Goal: Task Accomplishment & Management: Manage account settings

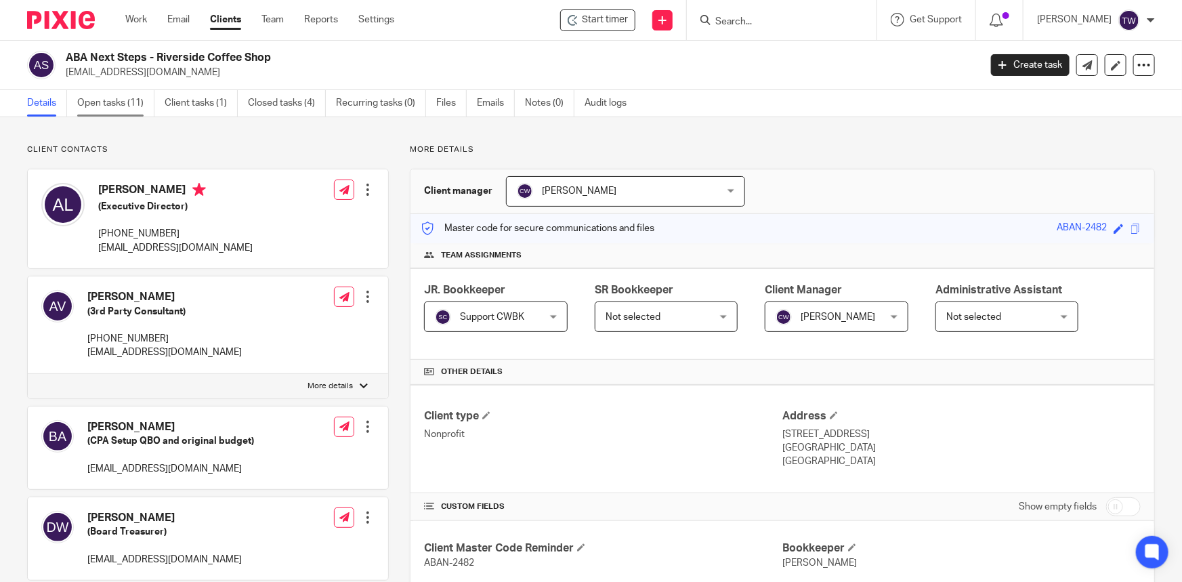
click at [112, 104] on link "Open tasks (11)" at bounding box center [115, 103] width 77 height 26
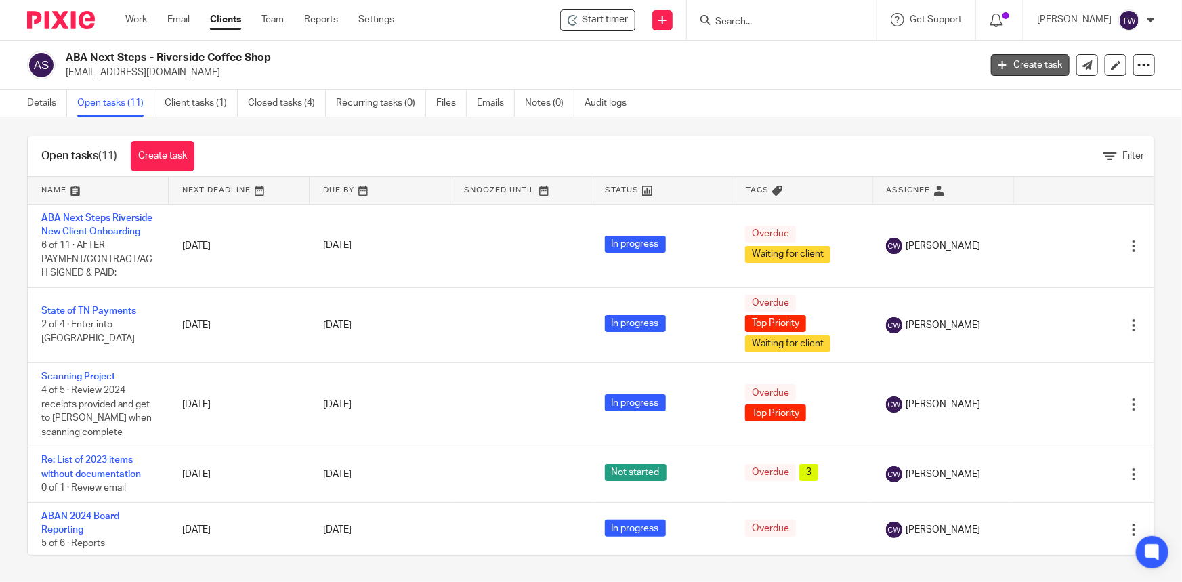
click at [1034, 67] on link "Create task" at bounding box center [1030, 65] width 79 height 22
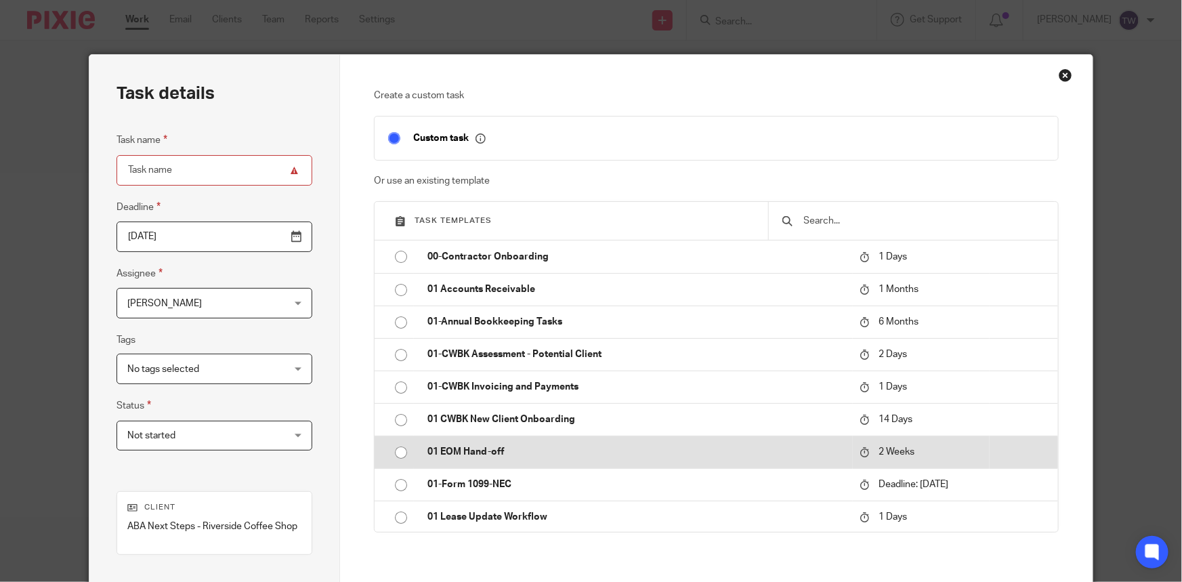
click at [396, 446] on input "radio" at bounding box center [401, 453] width 26 height 26
type input "2025-10-03"
type input "01 EOM Hand-off"
checkbox input "false"
radio input "false"
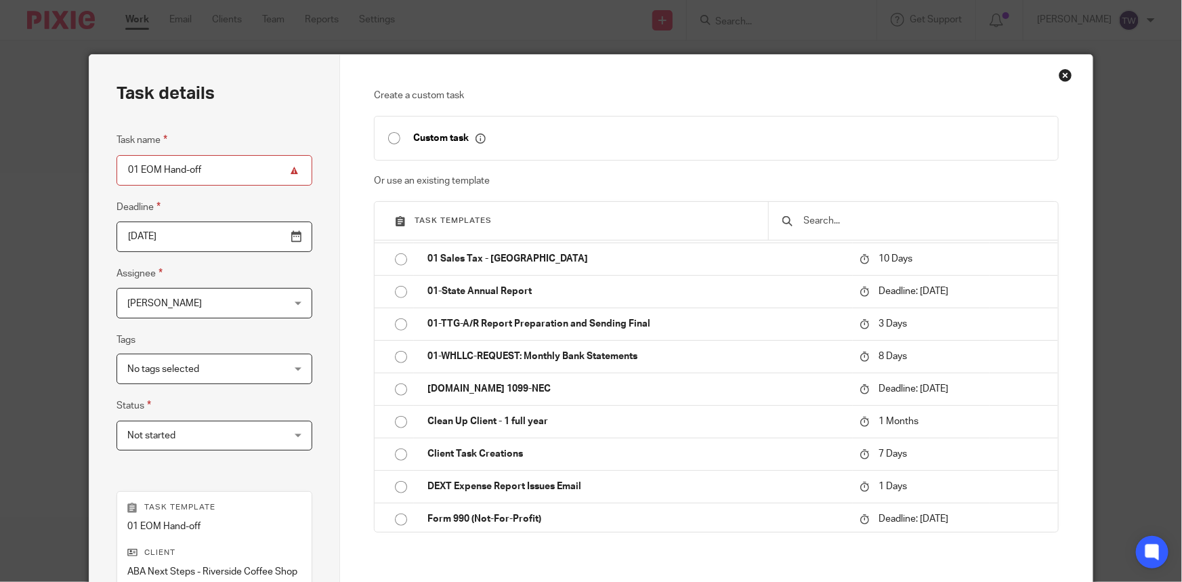
scroll to position [218, 0]
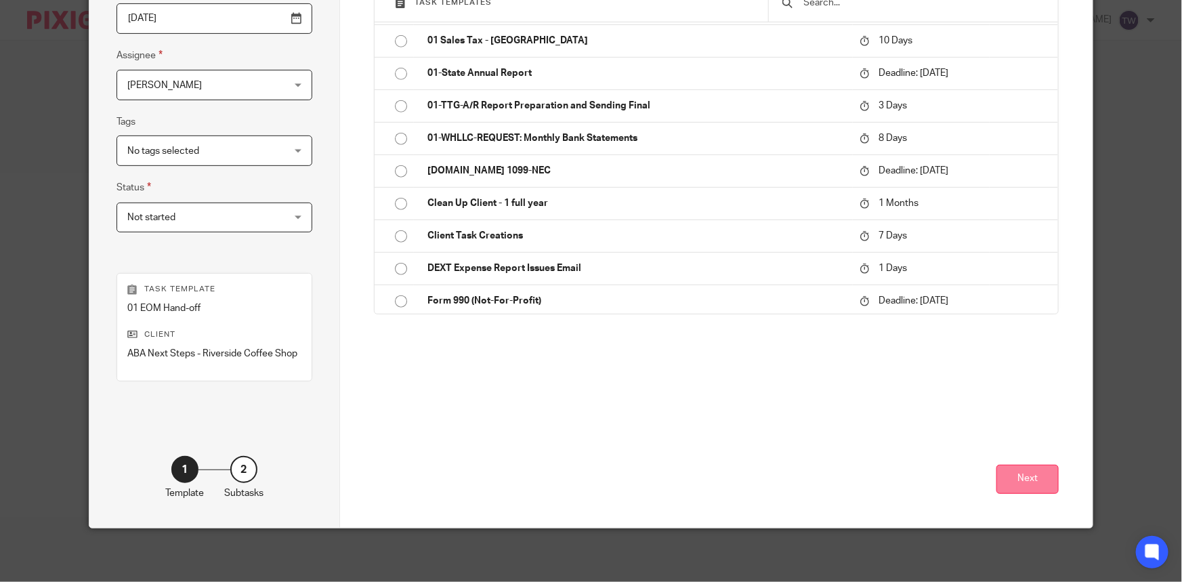
click at [1009, 486] on button "Next" at bounding box center [1027, 479] width 62 height 29
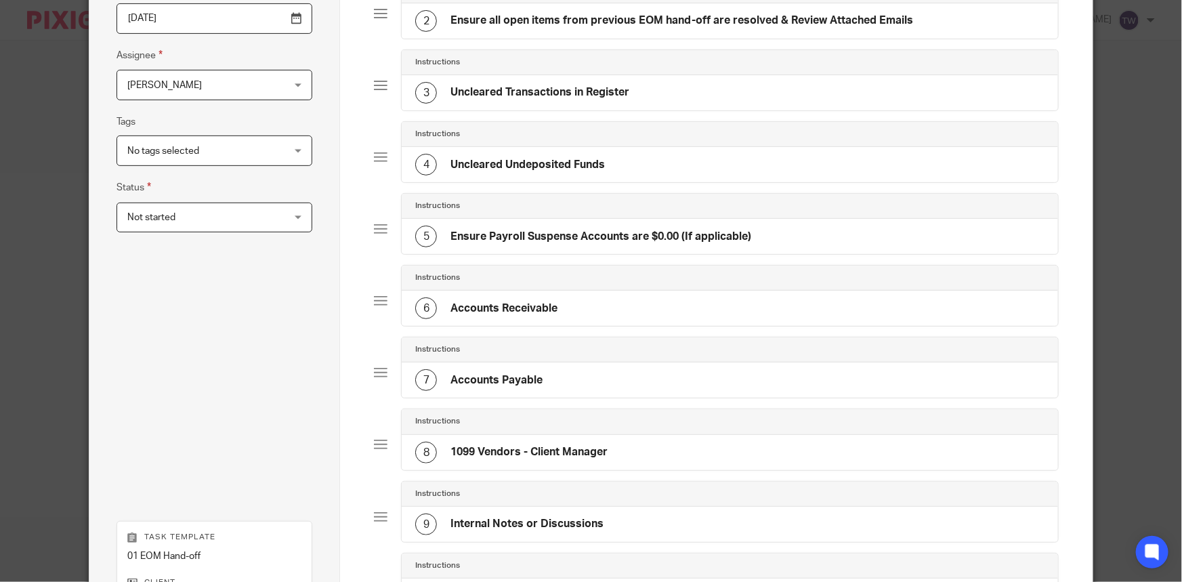
scroll to position [0, 0]
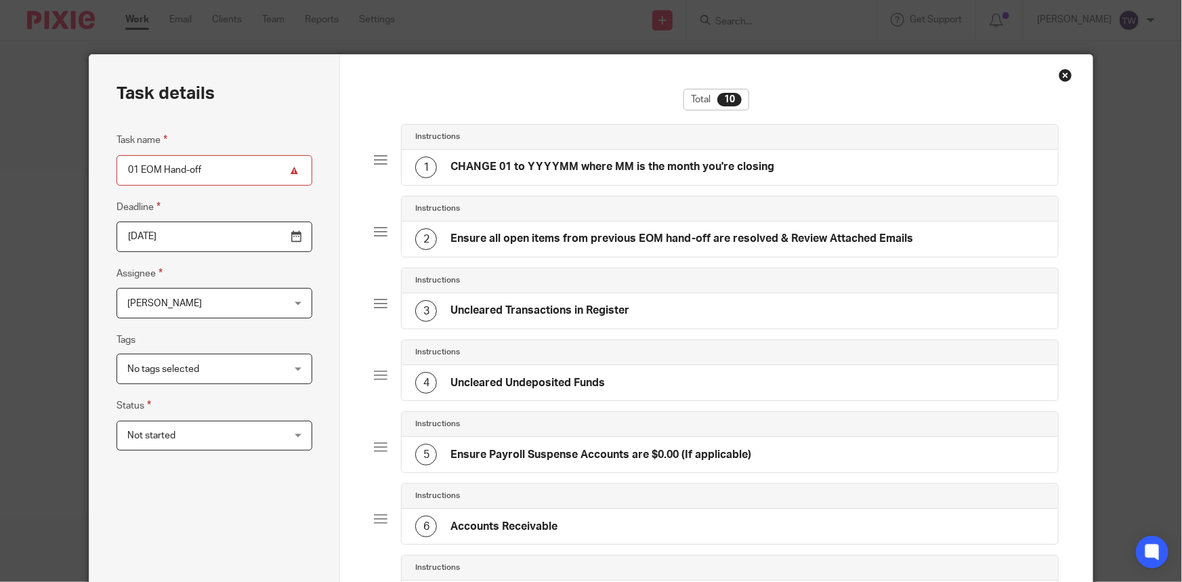
drag, startPoint x: 131, startPoint y: 164, endPoint x: 97, endPoint y: 165, distance: 34.5
click at [97, 165] on div "Task details Task name 01 EOM Hand-off Deadline 2025-10-03 Assignee Tim Weaver …" at bounding box center [214, 524] width 251 height 938
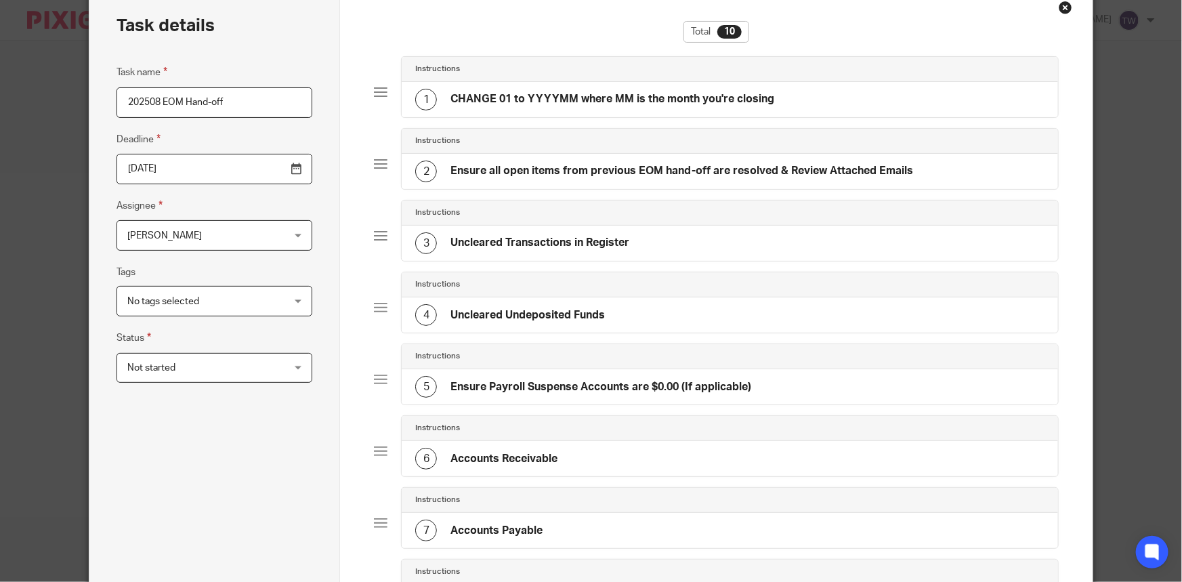
scroll to position [431, 0]
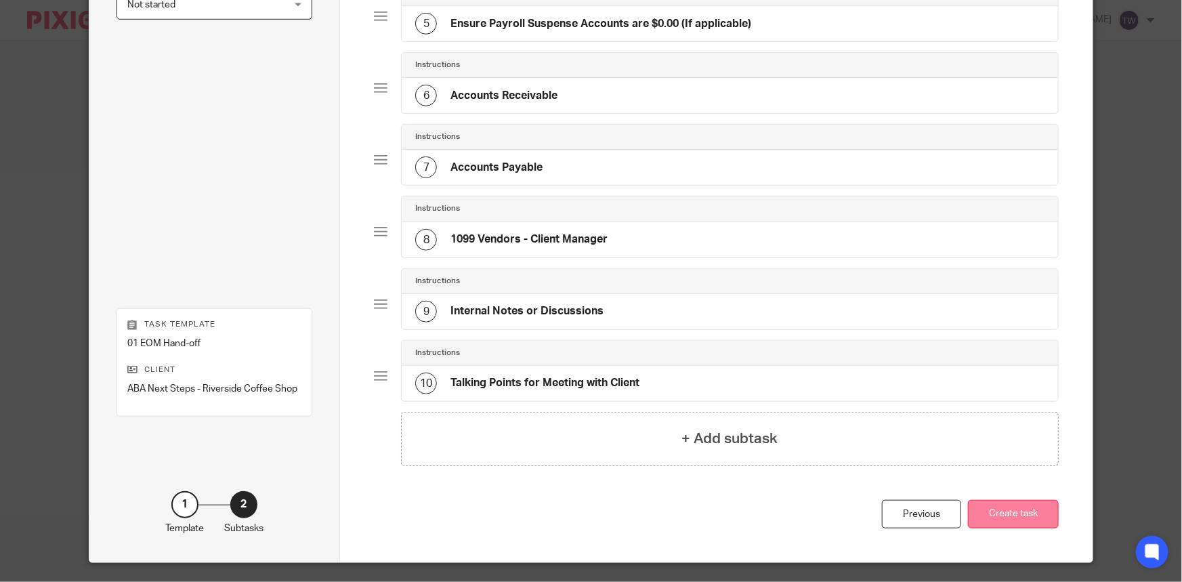
type input "202508 EOM Hand-off"
click at [1006, 508] on button "Create task" at bounding box center [1013, 514] width 91 height 29
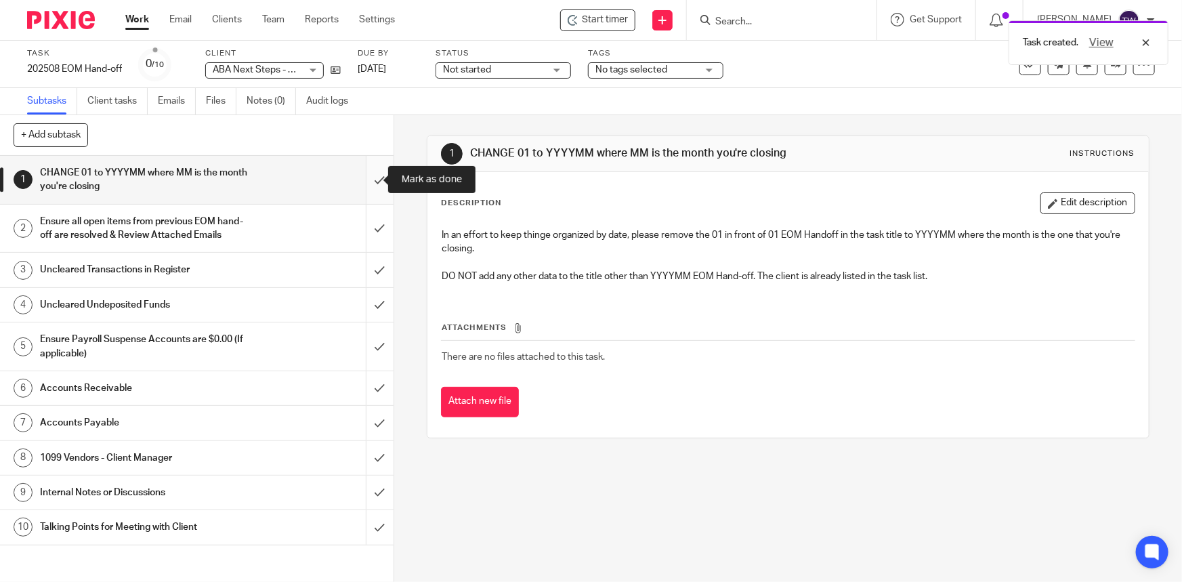
click at [373, 180] on input "submit" at bounding box center [196, 180] width 393 height 48
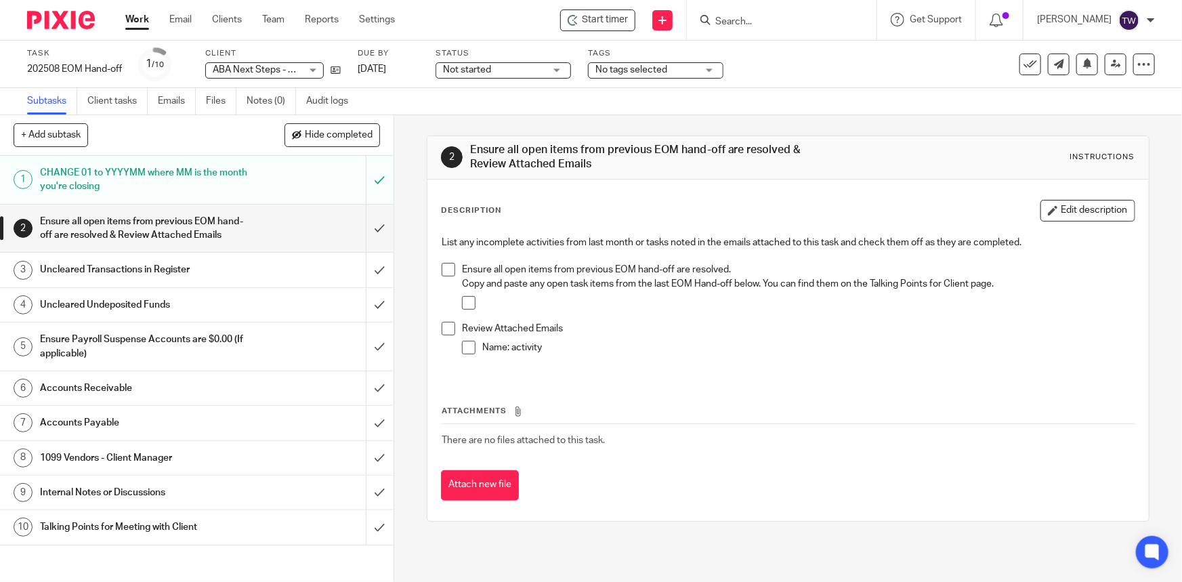
click at [180, 280] on h1 "Uncleared Transactions in Register" at bounding box center [144, 269] width 208 height 20
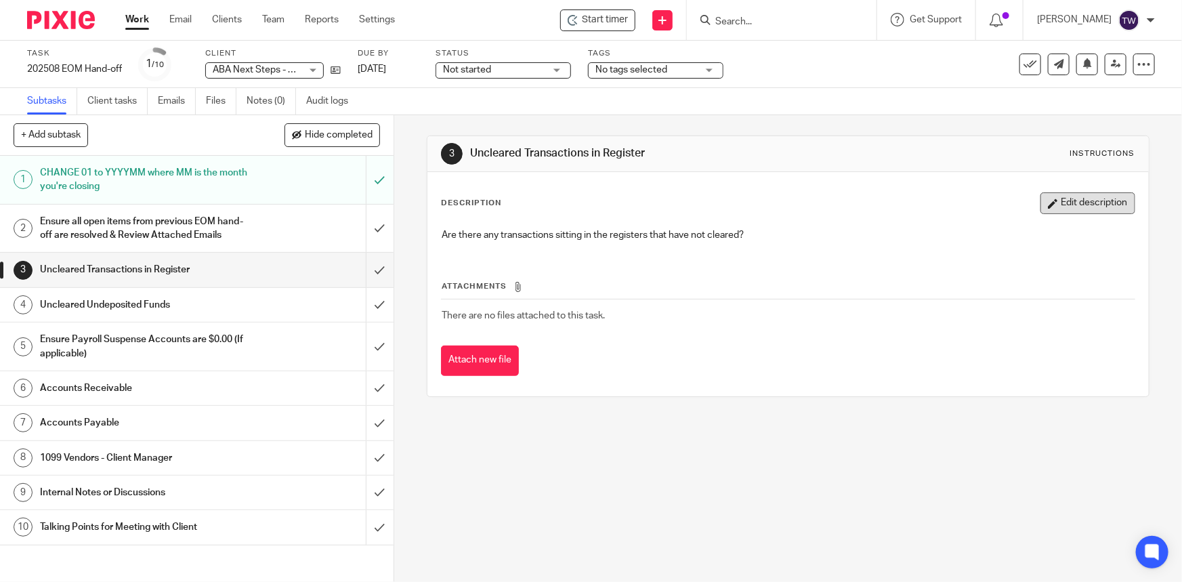
click at [1087, 203] on button "Edit description" at bounding box center [1087, 203] width 95 height 22
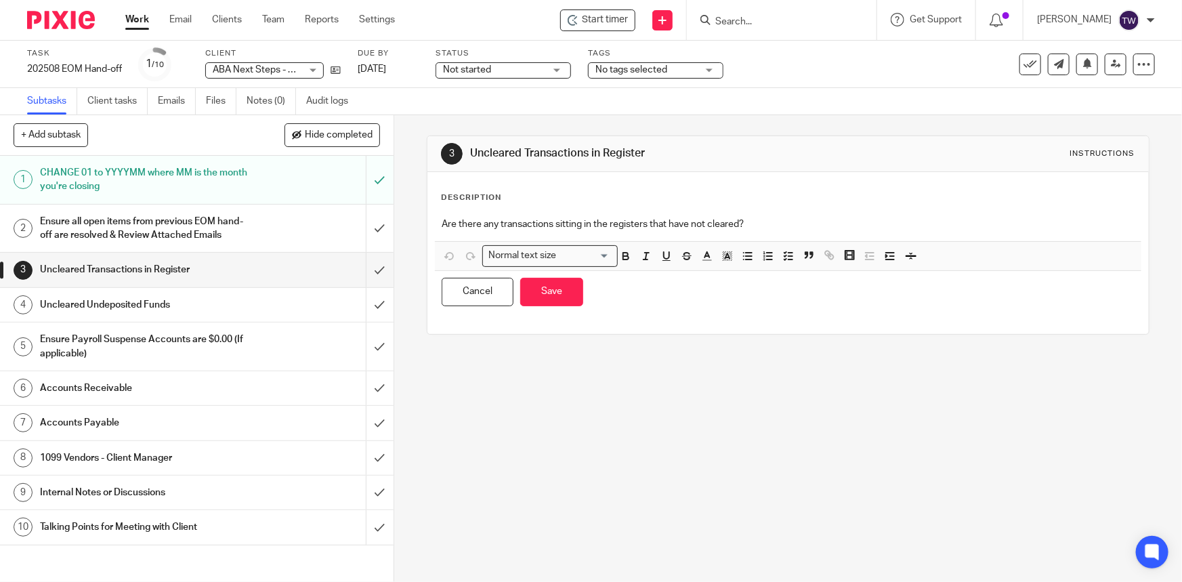
click at [764, 220] on p "Are there any transactions sitting in the registers that have not cleared?" at bounding box center [788, 224] width 692 height 14
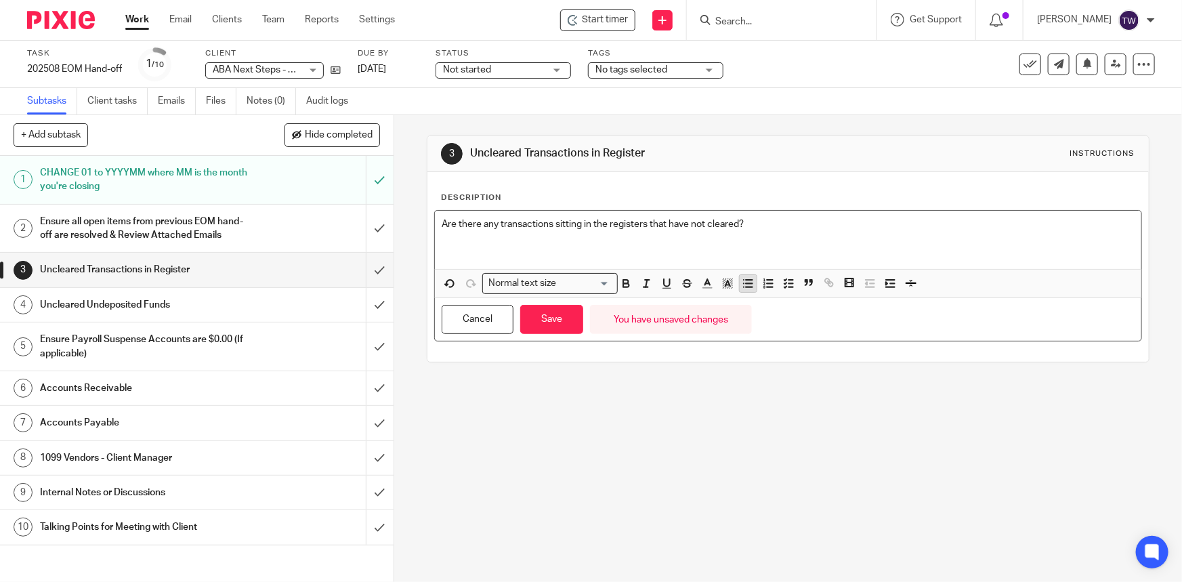
click at [742, 284] on icon "button" at bounding box center [748, 283] width 12 height 12
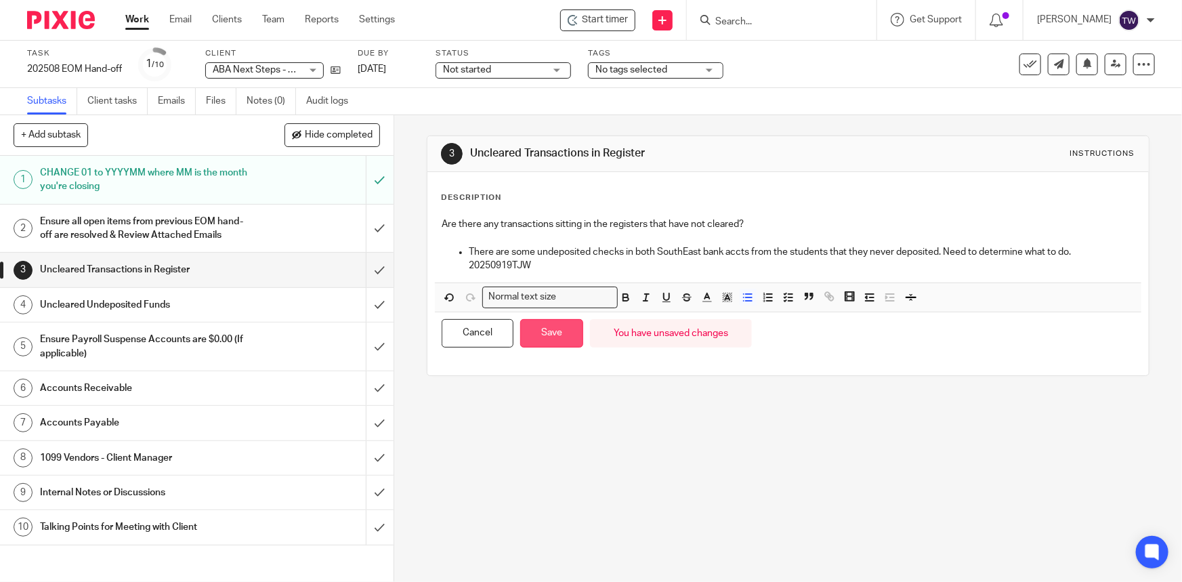
click at [557, 321] on button "Save" at bounding box center [551, 333] width 63 height 29
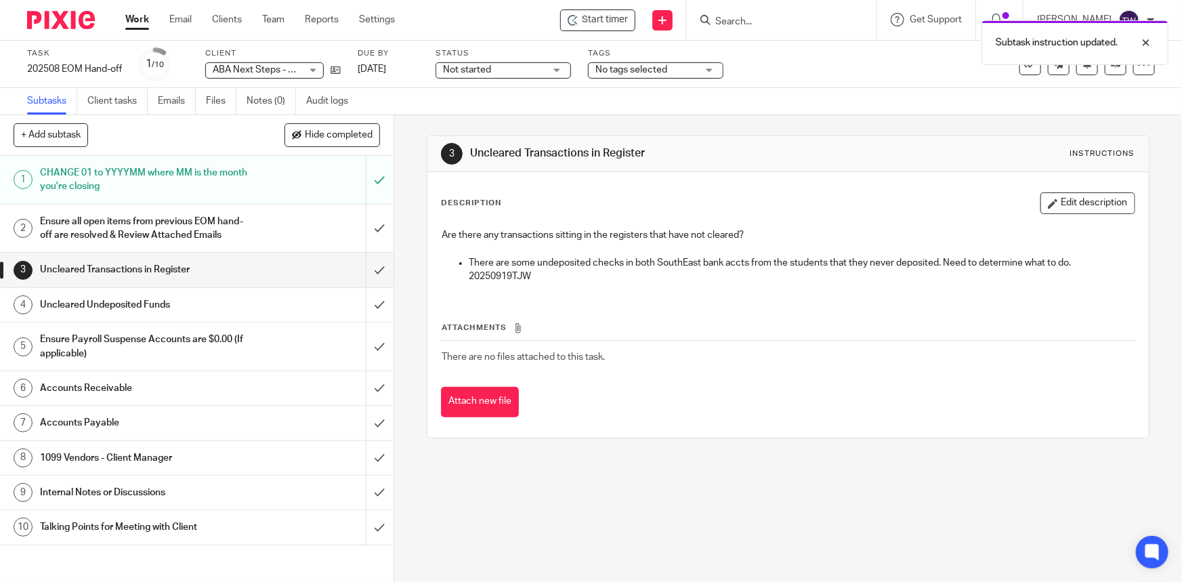
click at [148, 315] on h1 "Uncleared Undeposited Funds" at bounding box center [144, 305] width 208 height 20
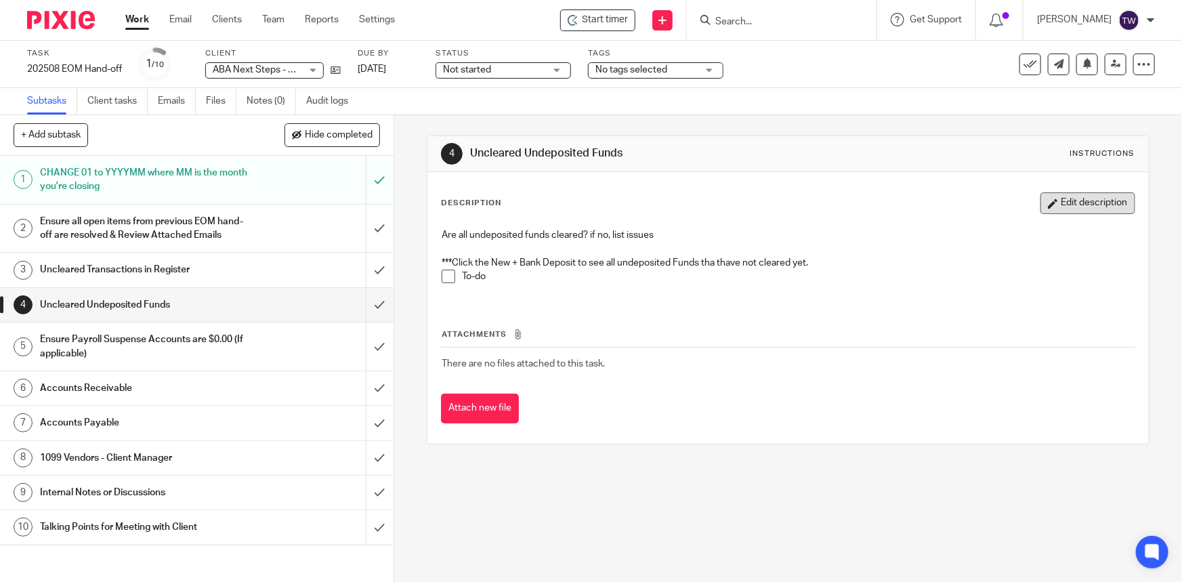
click at [1059, 193] on button "Edit description" at bounding box center [1087, 203] width 95 height 22
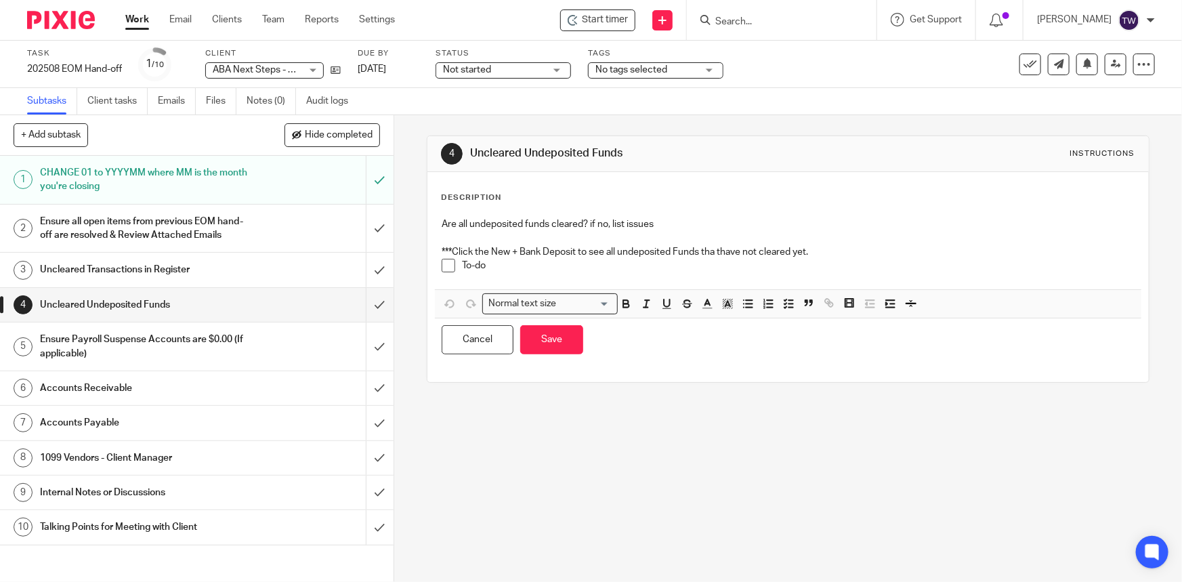
click at [497, 266] on p "To-do" at bounding box center [798, 266] width 672 height 14
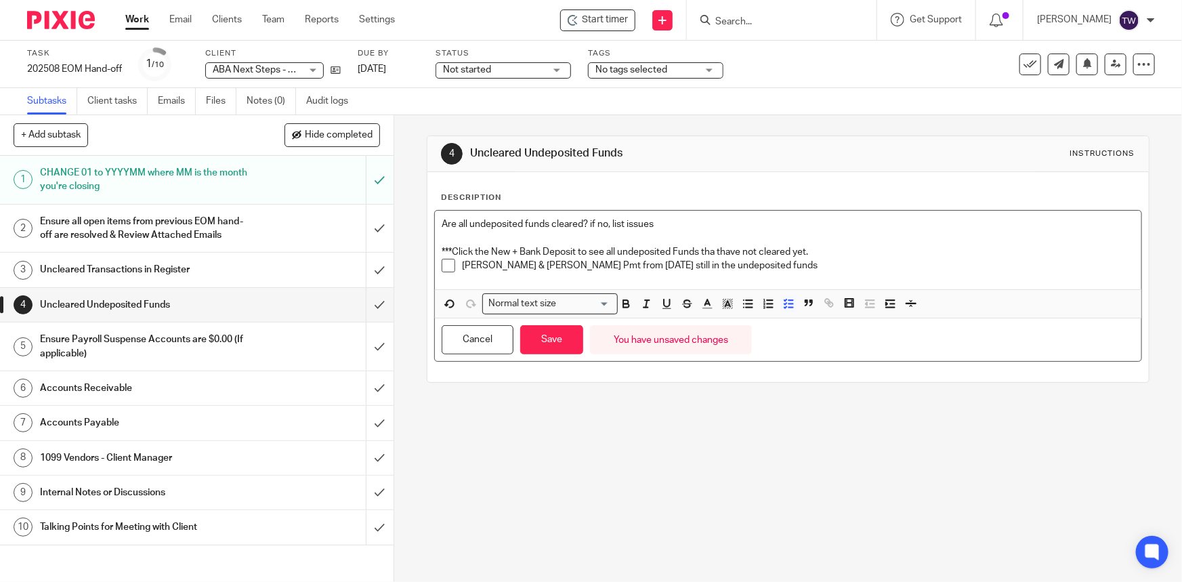
click at [762, 265] on p "Lisa & Paul Olsen Pmt from June 13th still in the undeposited funds" at bounding box center [798, 266] width 672 height 14
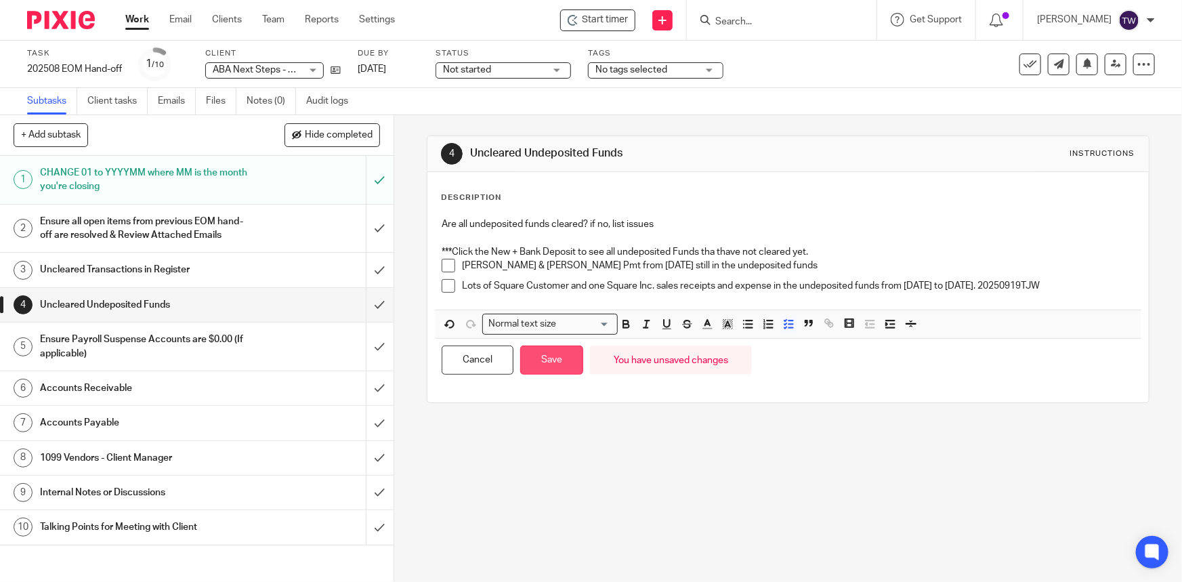
click at [538, 366] on button "Save" at bounding box center [551, 359] width 63 height 29
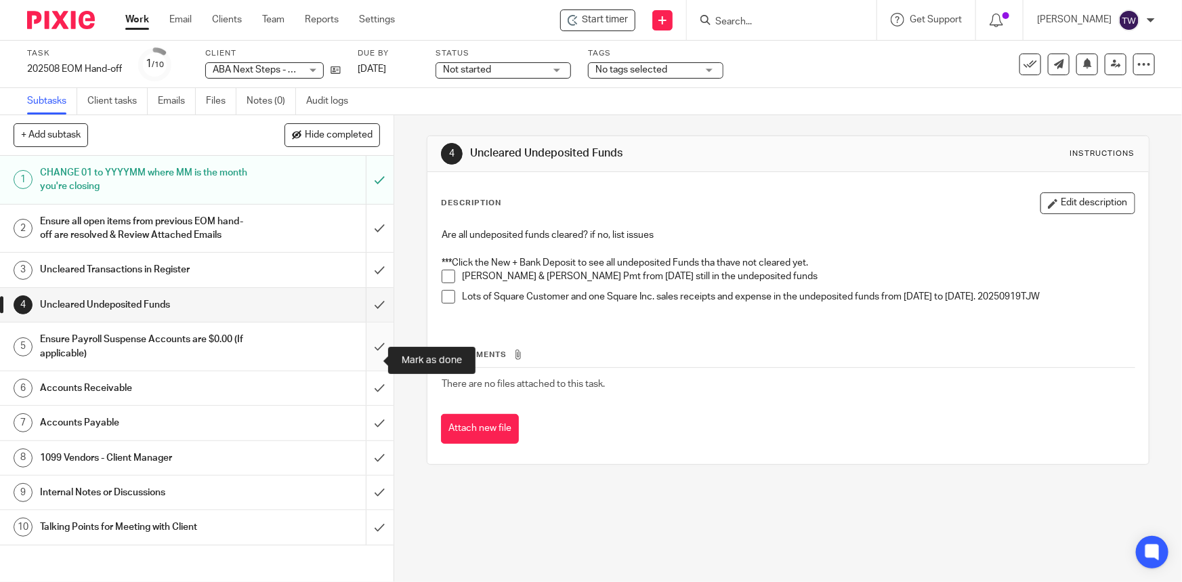
click at [369, 359] on input "submit" at bounding box center [196, 346] width 393 height 48
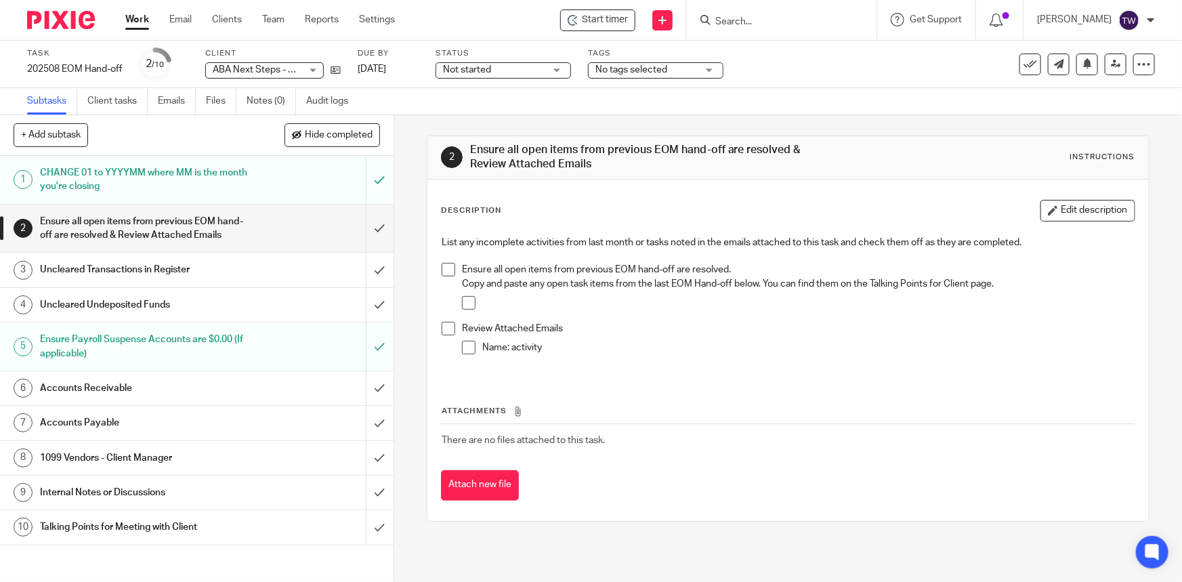
click at [110, 398] on h1 "Accounts Receivable" at bounding box center [144, 388] width 208 height 20
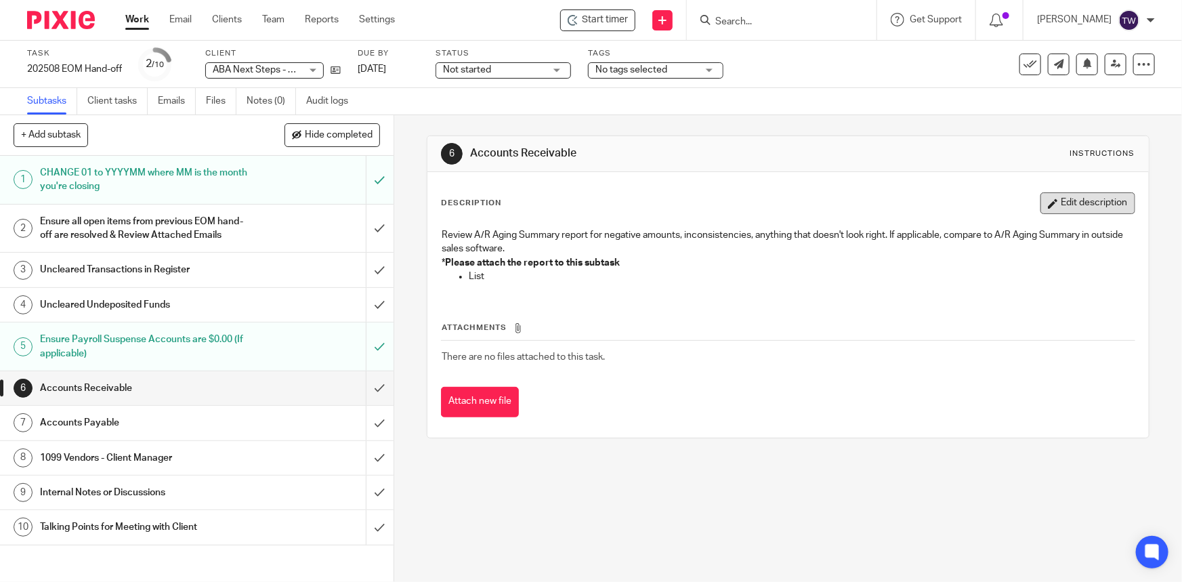
click at [1065, 201] on button "Edit description" at bounding box center [1087, 203] width 95 height 22
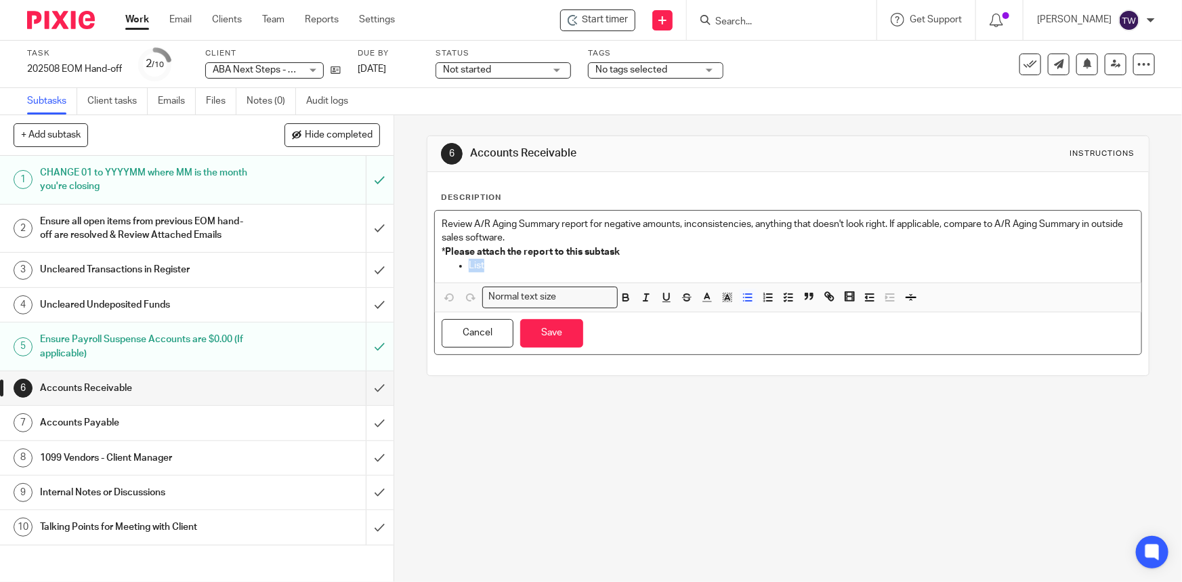
drag, startPoint x: 462, startPoint y: 265, endPoint x: 494, endPoint y: 271, distance: 33.1
click at [494, 271] on ul "List" at bounding box center [788, 266] width 692 height 14
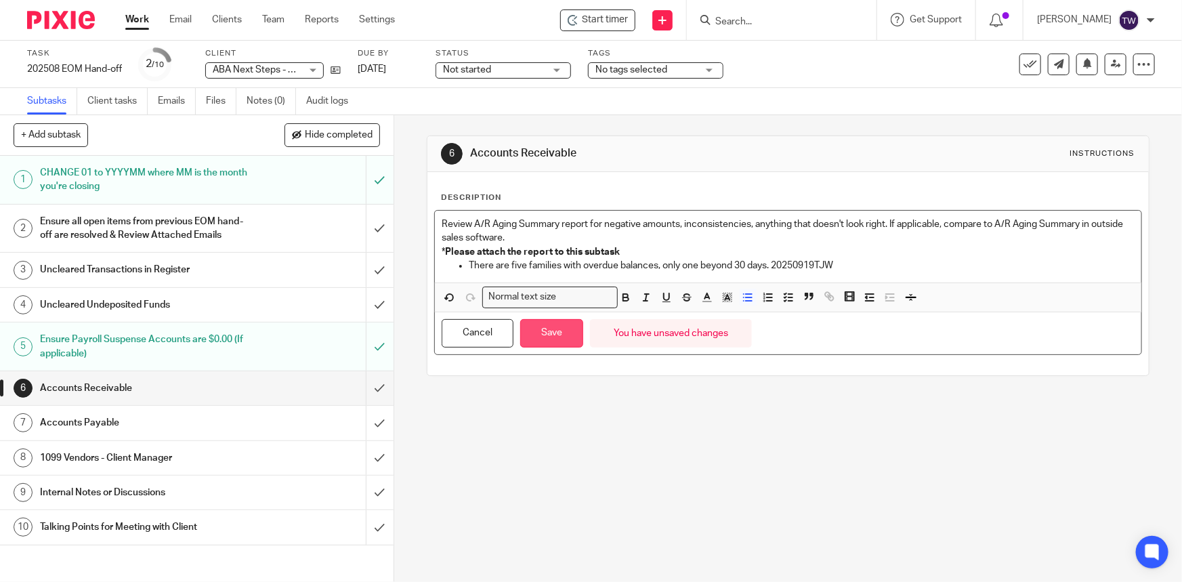
drag, startPoint x: 547, startPoint y: 333, endPoint x: 539, endPoint y: 332, distance: 8.2
click at [547, 333] on button "Save" at bounding box center [551, 333] width 63 height 29
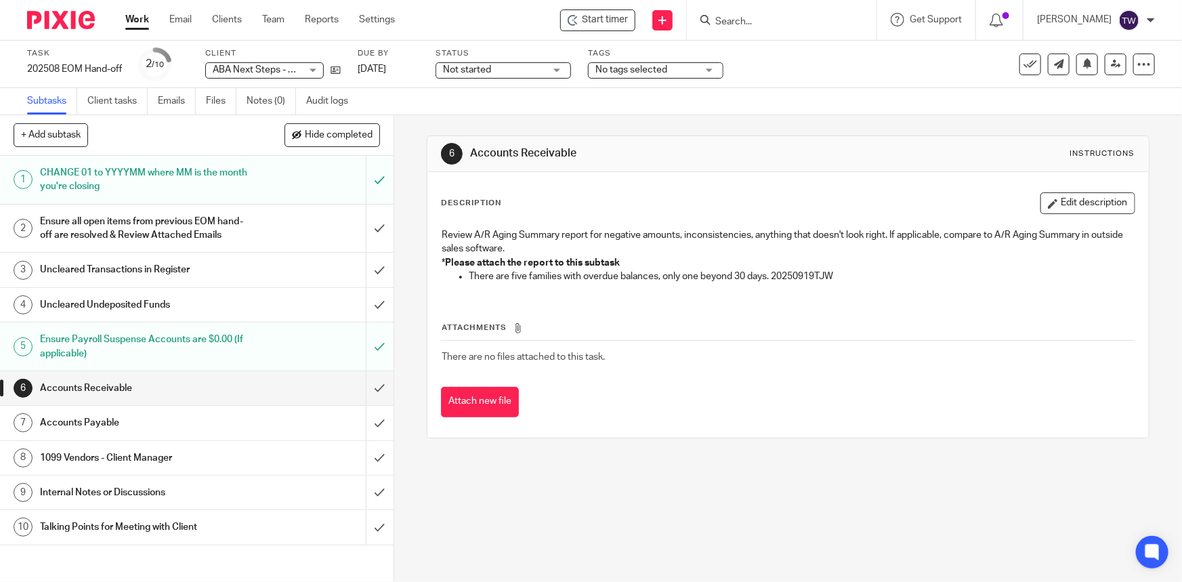
click at [99, 433] on h1 "Accounts Payable" at bounding box center [144, 422] width 208 height 20
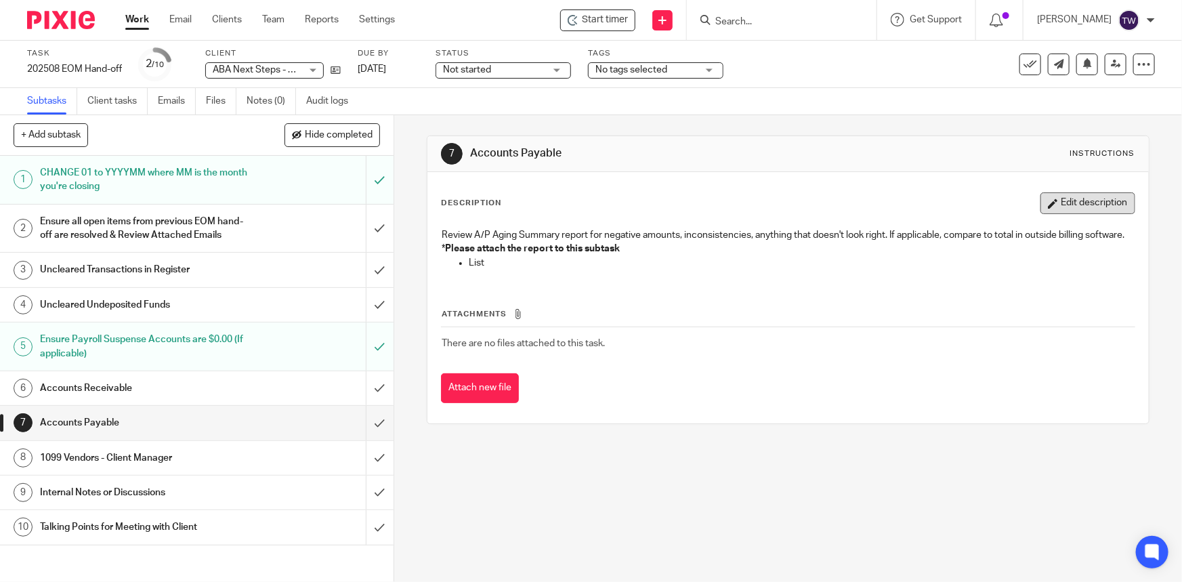
click at [1073, 200] on button "Edit description" at bounding box center [1087, 203] width 95 height 22
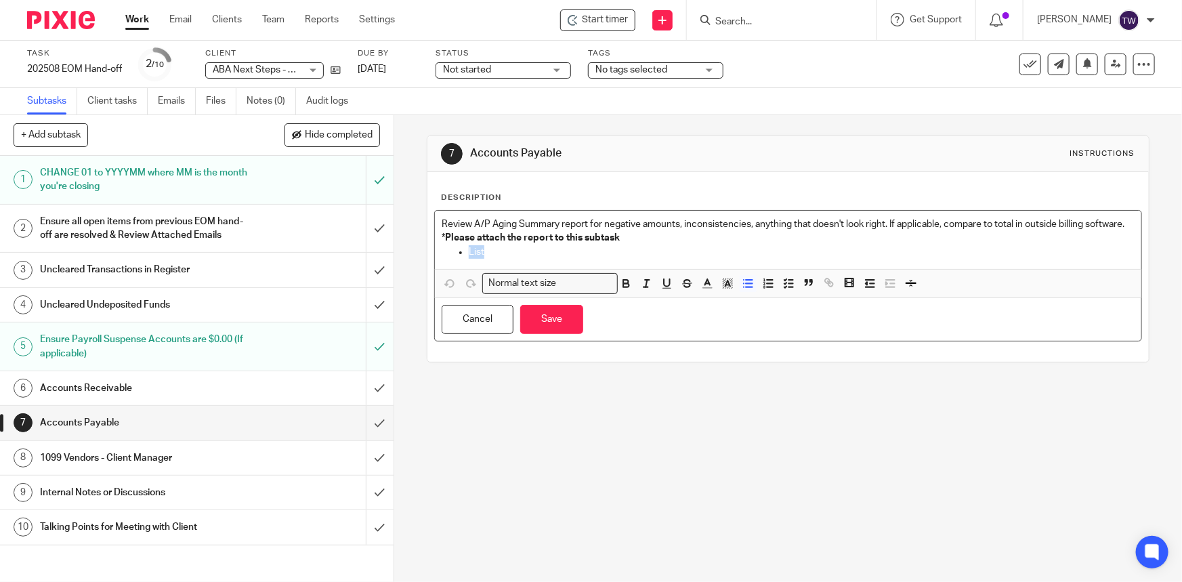
drag, startPoint x: 465, startPoint y: 263, endPoint x: 530, endPoint y: 267, distance: 65.1
click at [530, 259] on p "List" at bounding box center [801, 252] width 665 height 14
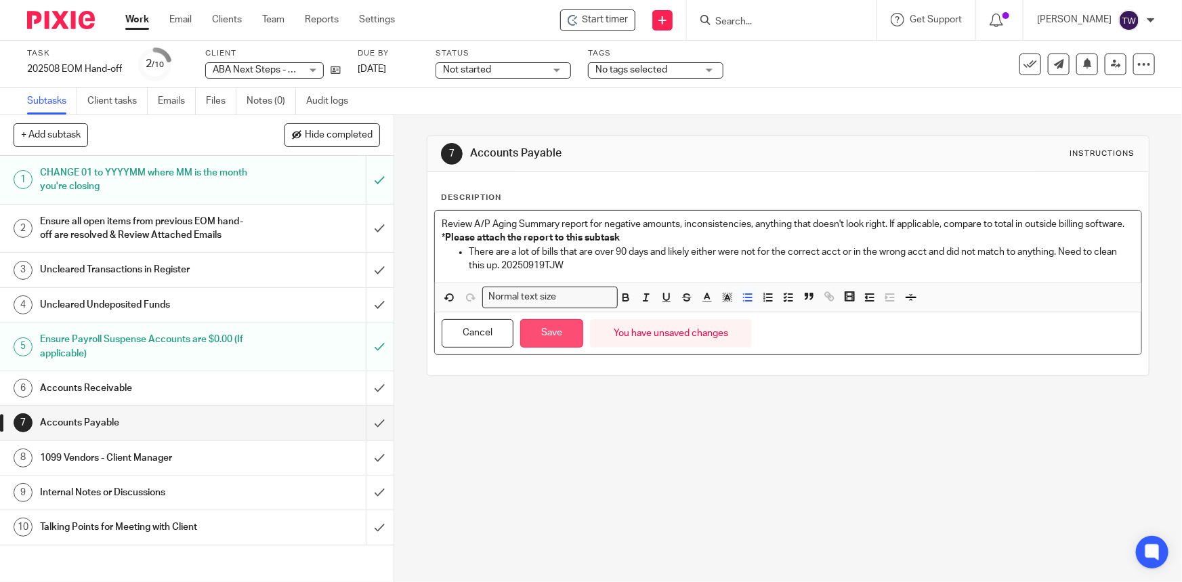
click at [542, 348] on button "Save" at bounding box center [551, 333] width 63 height 29
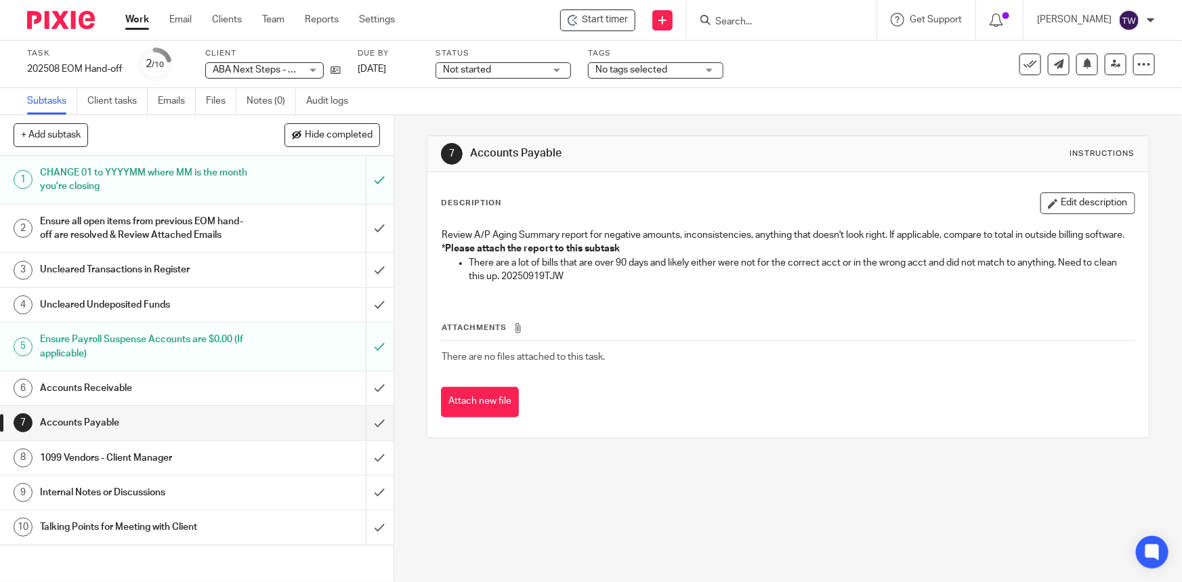
click at [154, 468] on h1 "1099 Vendors - Client Manager" at bounding box center [144, 458] width 208 height 20
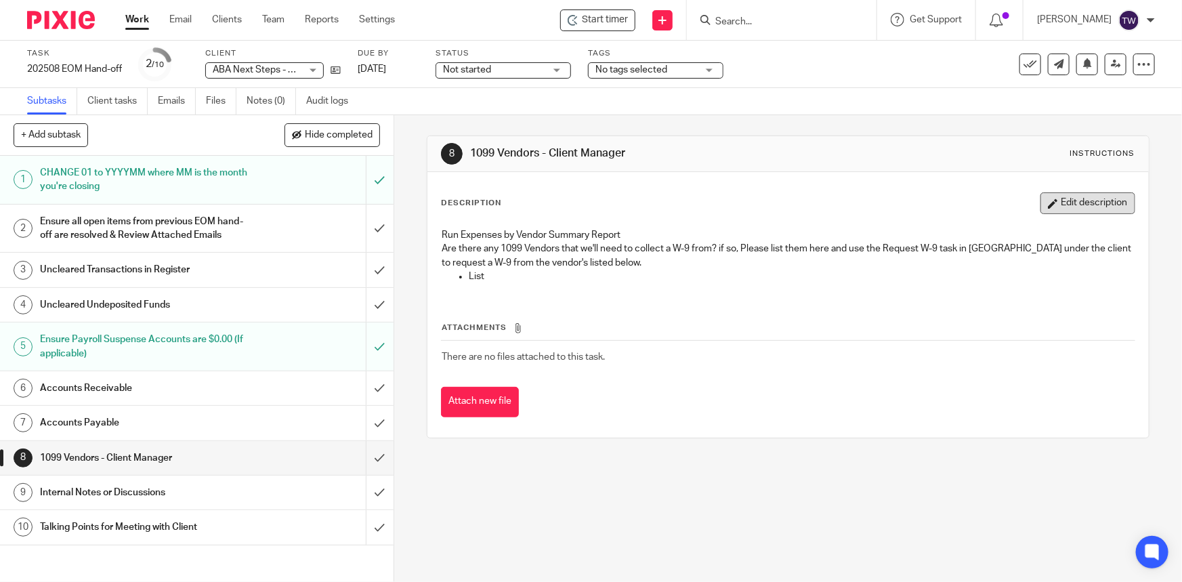
click at [1048, 198] on icon "button" at bounding box center [1053, 203] width 10 height 10
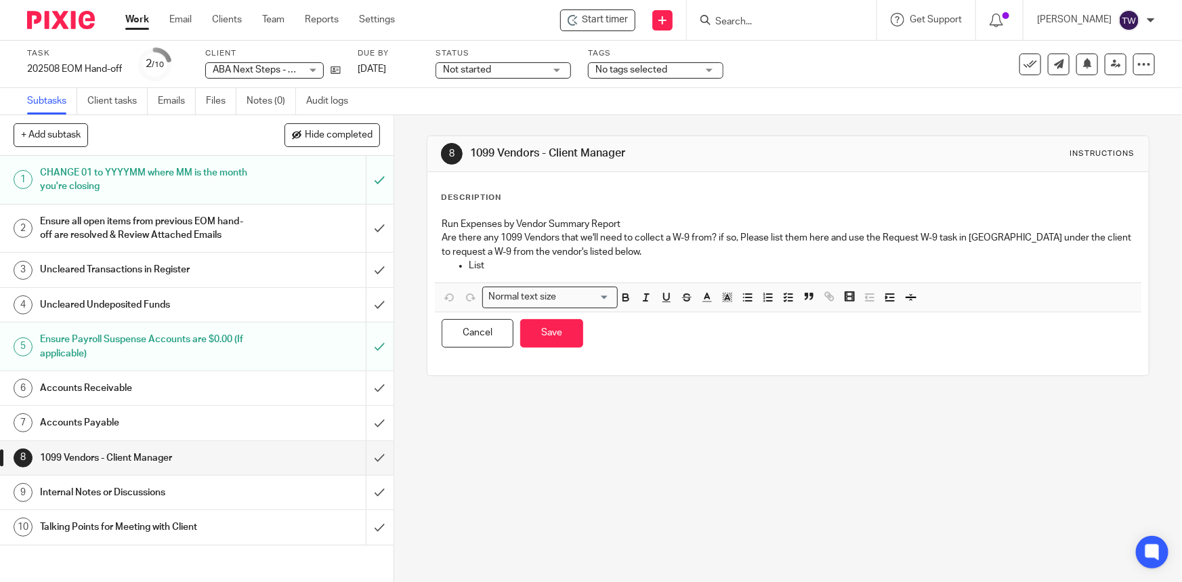
click at [494, 265] on p "List" at bounding box center [801, 266] width 665 height 14
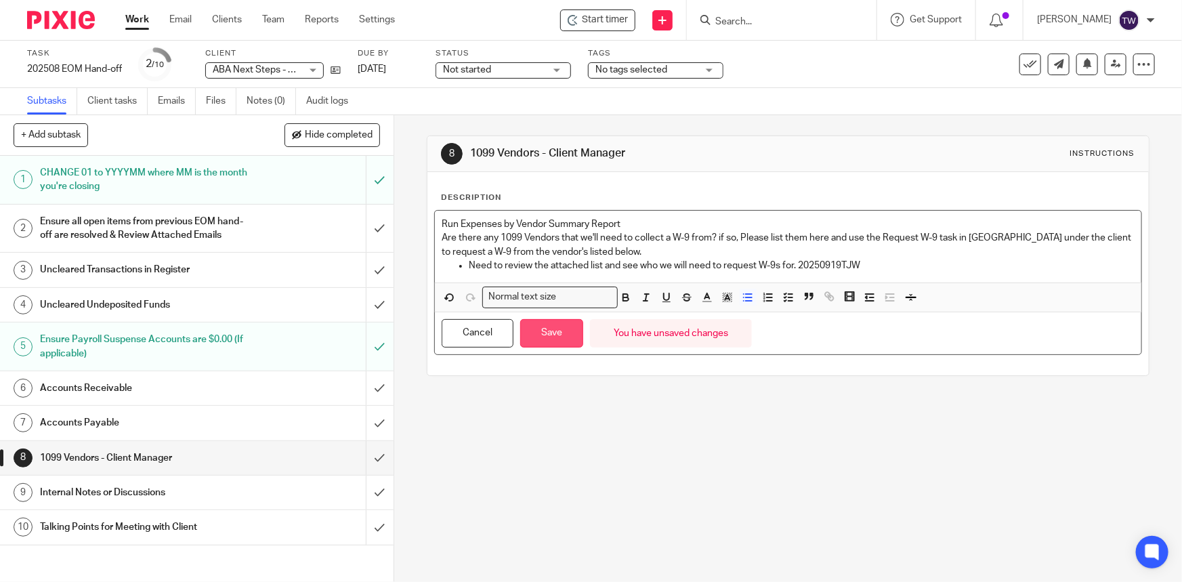
click at [541, 337] on button "Save" at bounding box center [551, 333] width 63 height 29
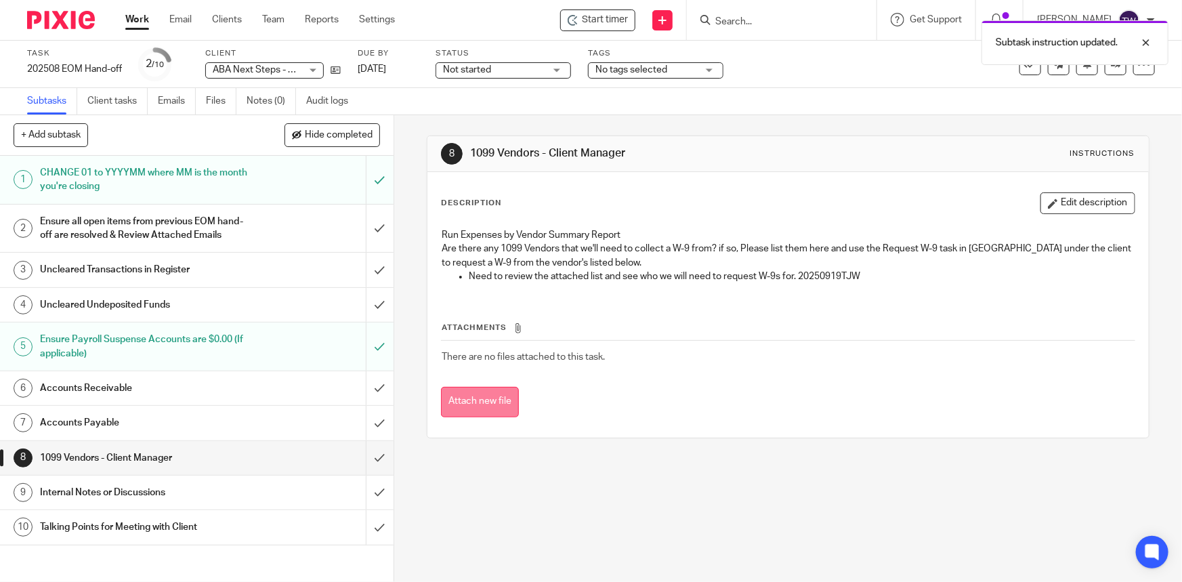
click at [492, 396] on button "Attach new file" at bounding box center [480, 402] width 78 height 30
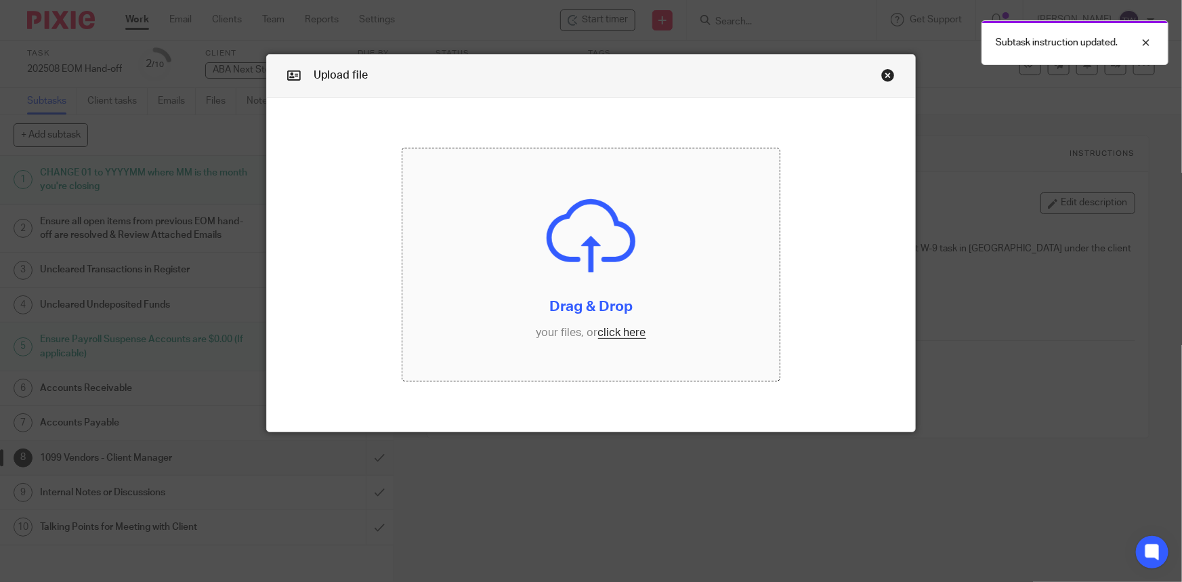
click at [609, 334] on input "file" at bounding box center [590, 264] width 377 height 233
